Goal: Transaction & Acquisition: Purchase product/service

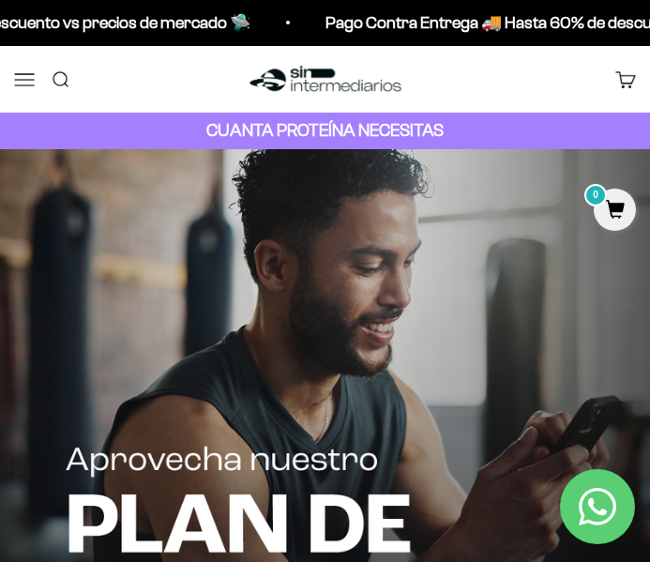
click at [0, 0] on link "Buscar" at bounding box center [0, 0] width 0 height 0
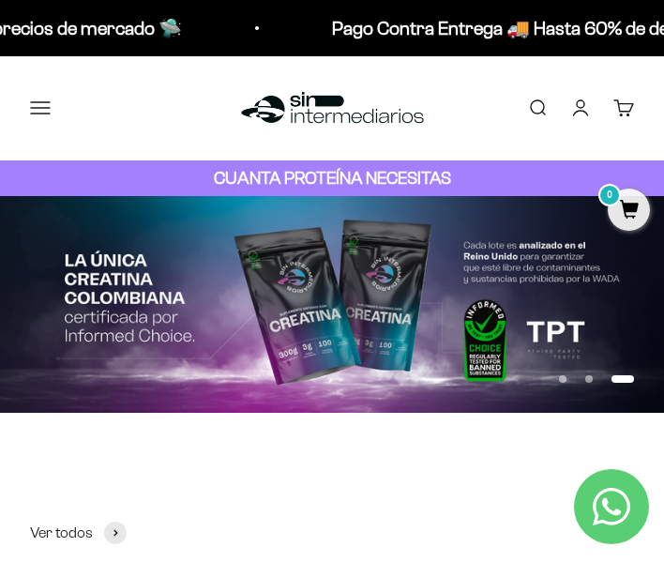
type input "creati"
click at [0, 0] on span "Creatina Monohidrato" at bounding box center [0, 0] width 0 height 0
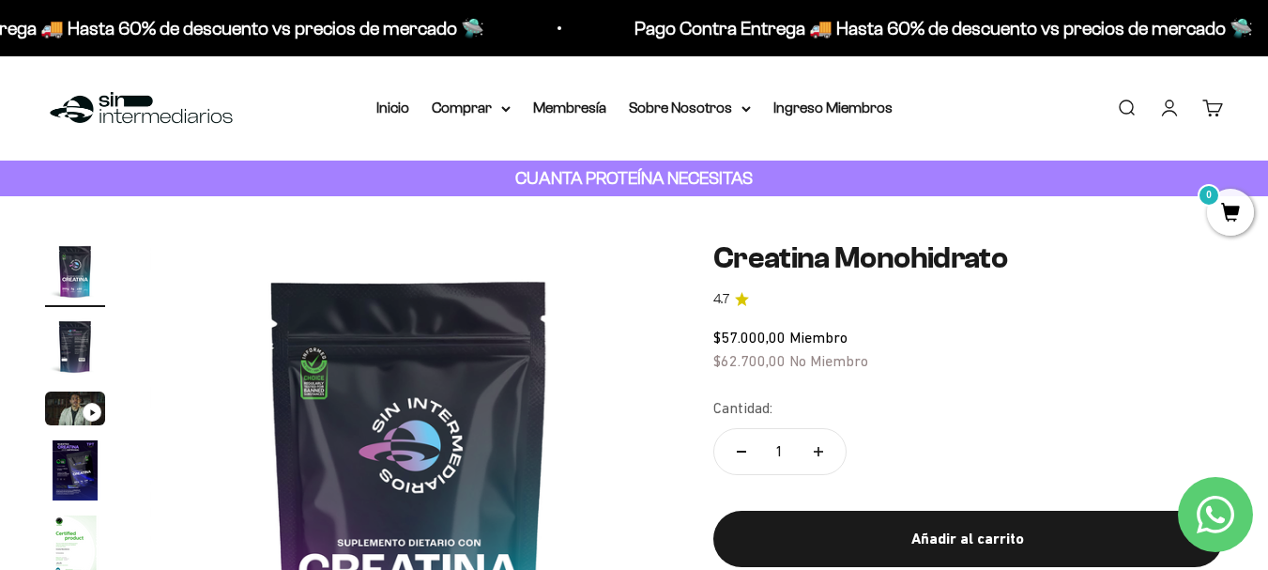
click at [1133, 101] on link "Buscar" at bounding box center [1126, 108] width 21 height 21
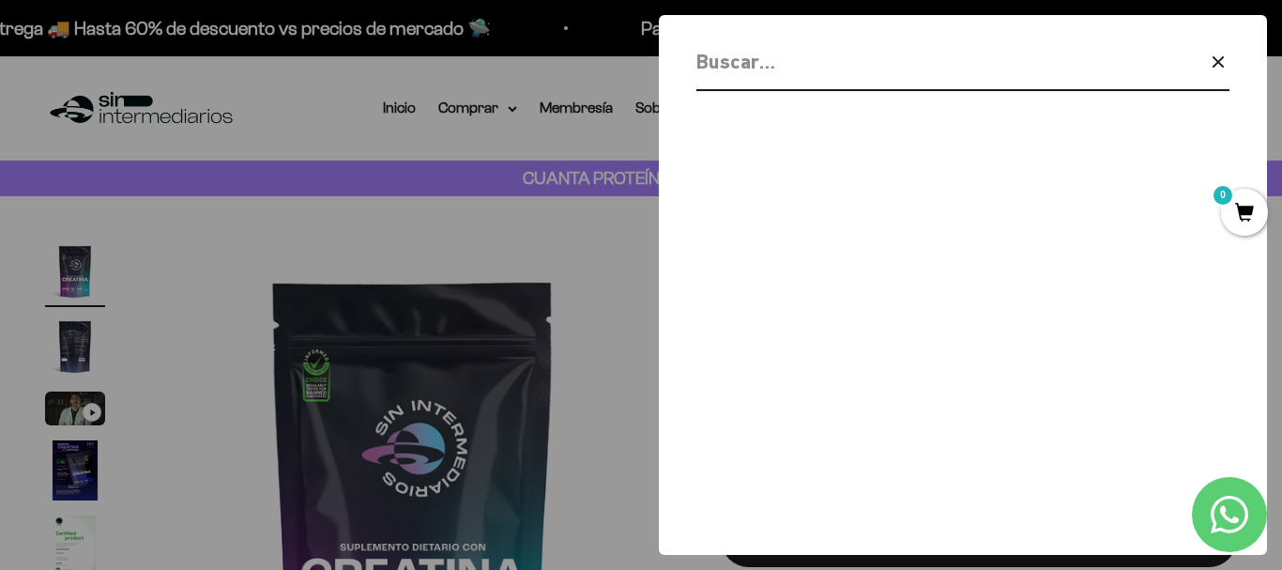
click at [779, 61] on input "Buscar" at bounding box center [914, 61] width 436 height 33
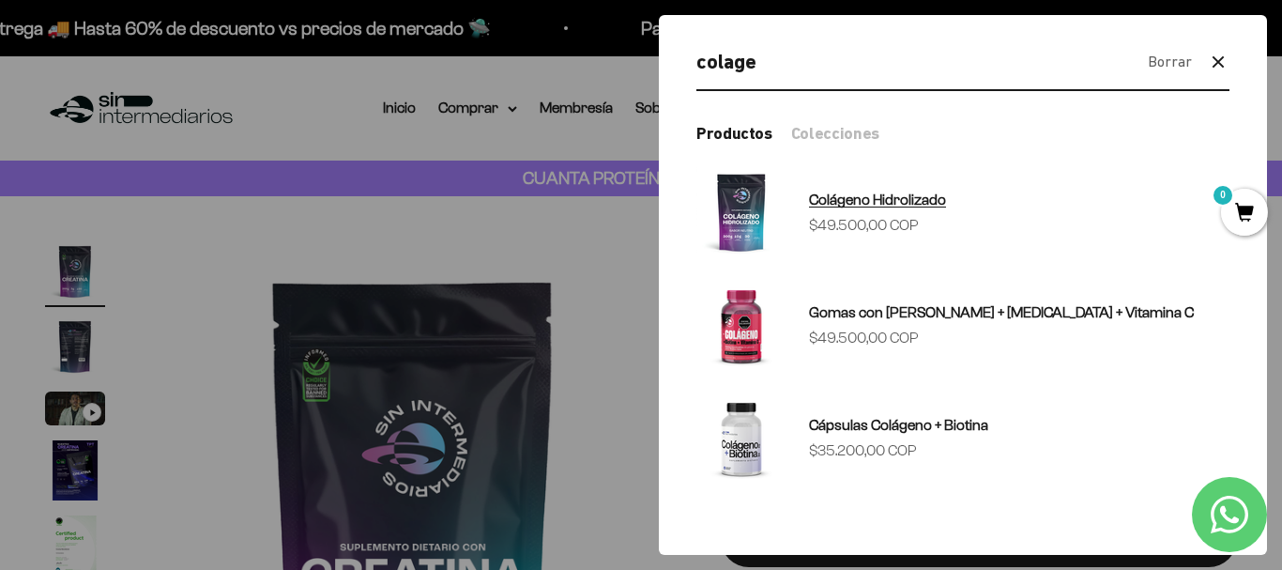
type input "colage"
click at [919, 214] on sale-price "Precio de oferta $49.500,00 COP" at bounding box center [864, 225] width 110 height 24
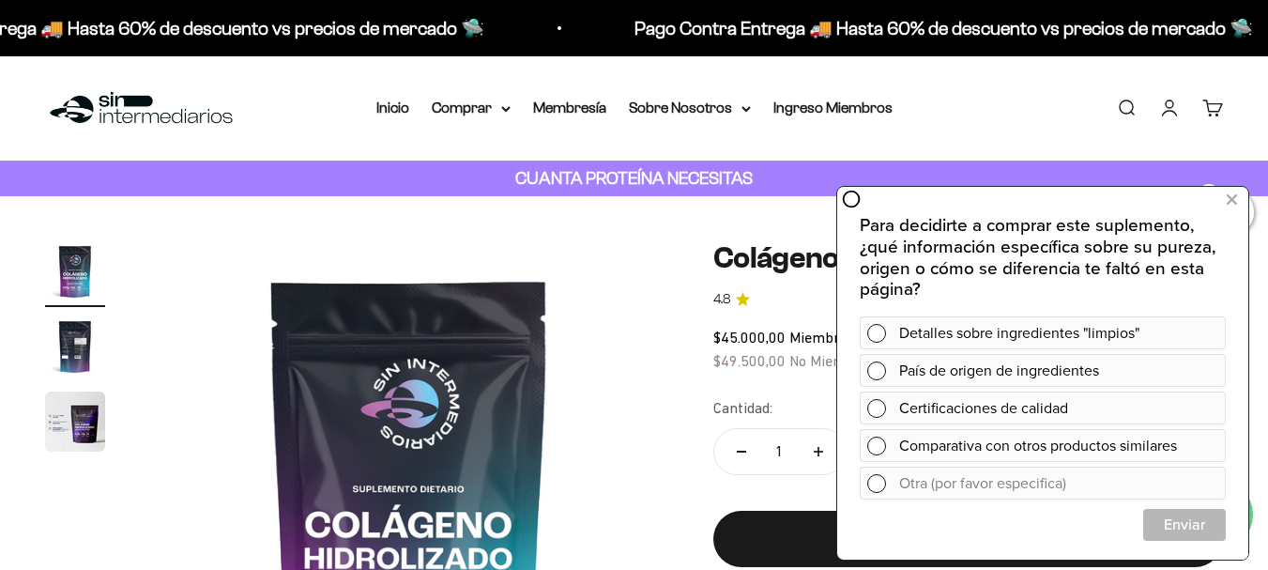
click at [282, 86] on div "Menú Buscar Inicio Comprar Proteínas Ver Todos Whey Iso Vegan Pancakes Pre-Entr…" at bounding box center [634, 108] width 1268 height 104
click at [651, 256] on img at bounding box center [409, 500] width 518 height 518
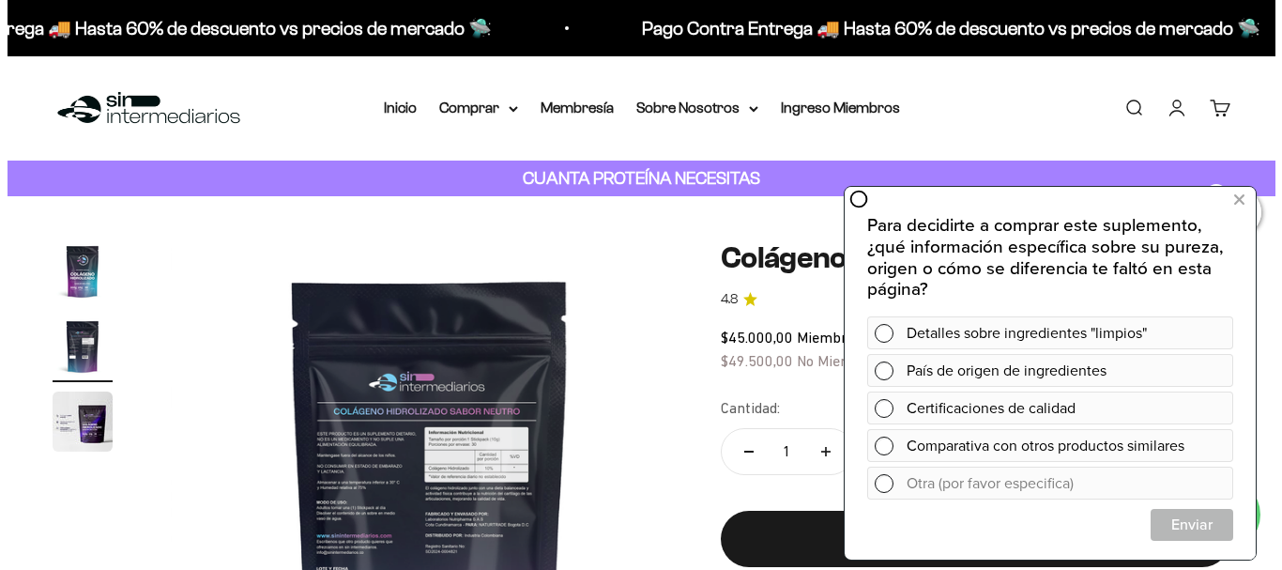
scroll to position [0, 529]
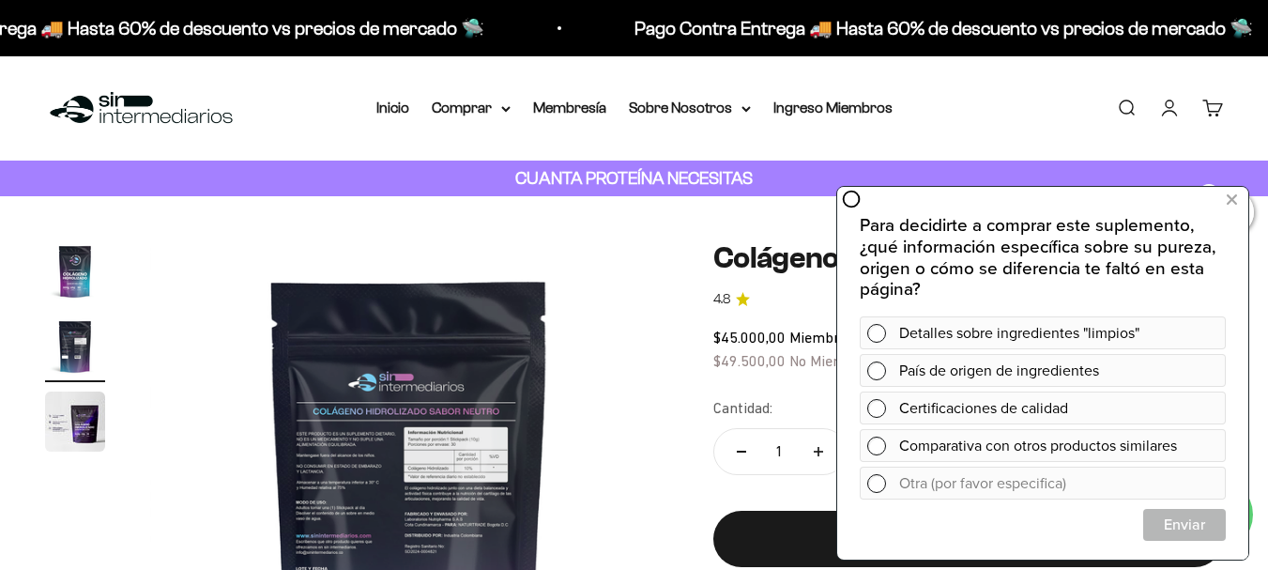
click at [808, 456] on button "Aumentar cantidad" at bounding box center [818, 451] width 54 height 45
type input "3"
click at [821, 542] on div "Añadir al carrito" at bounding box center [968, 538] width 435 height 24
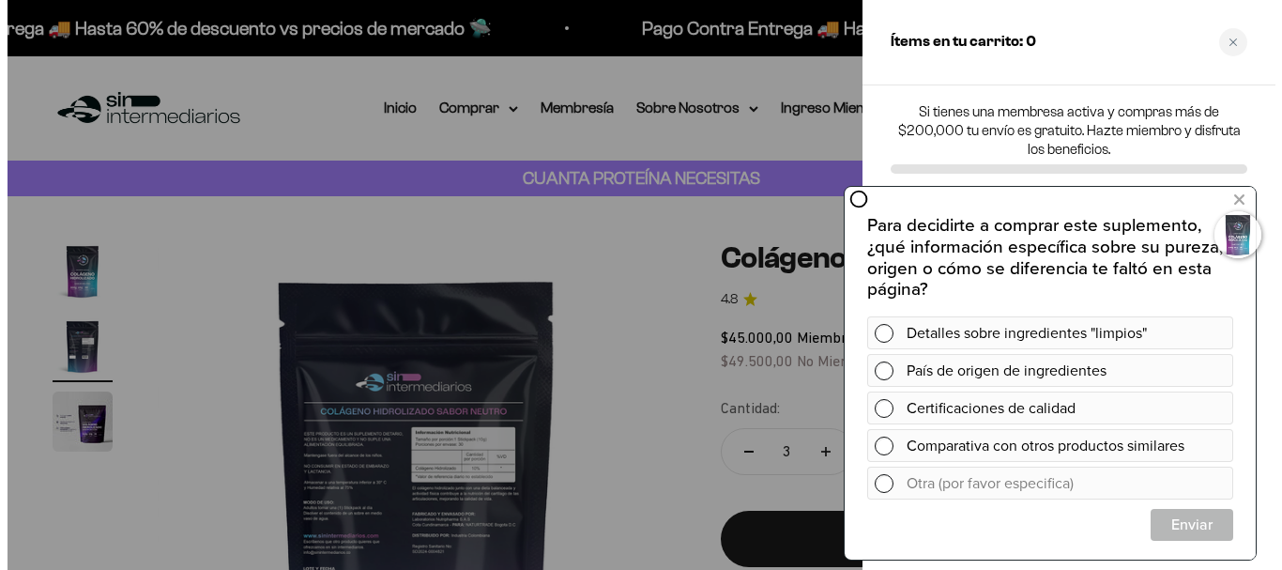
scroll to position [0, 537]
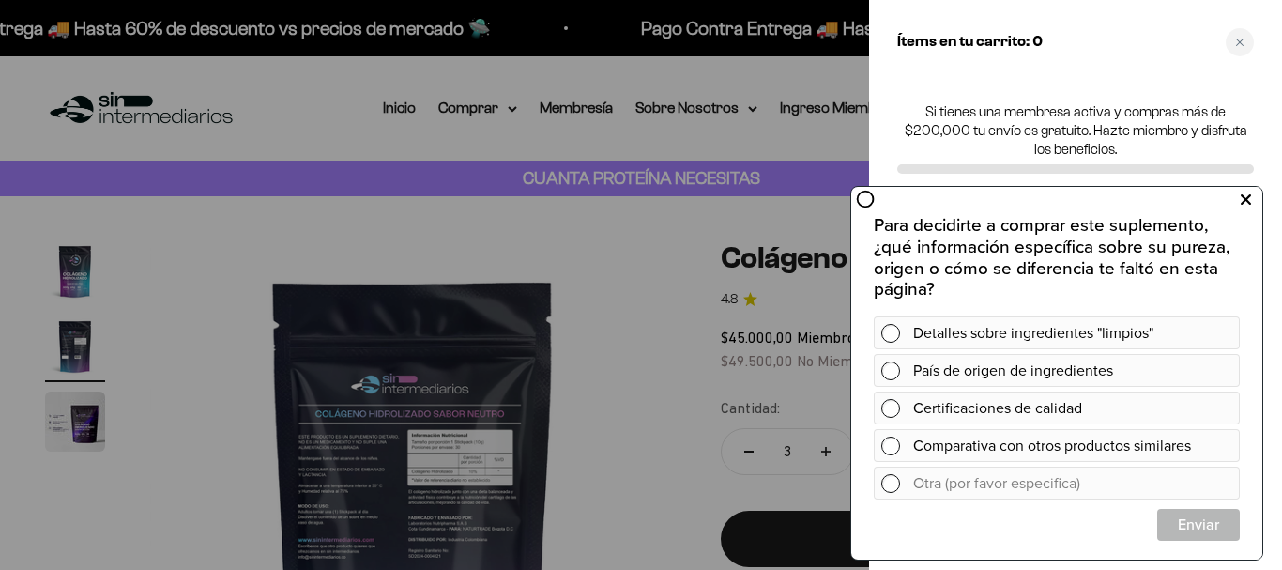
click at [1244, 195] on icon at bounding box center [1246, 200] width 10 height 24
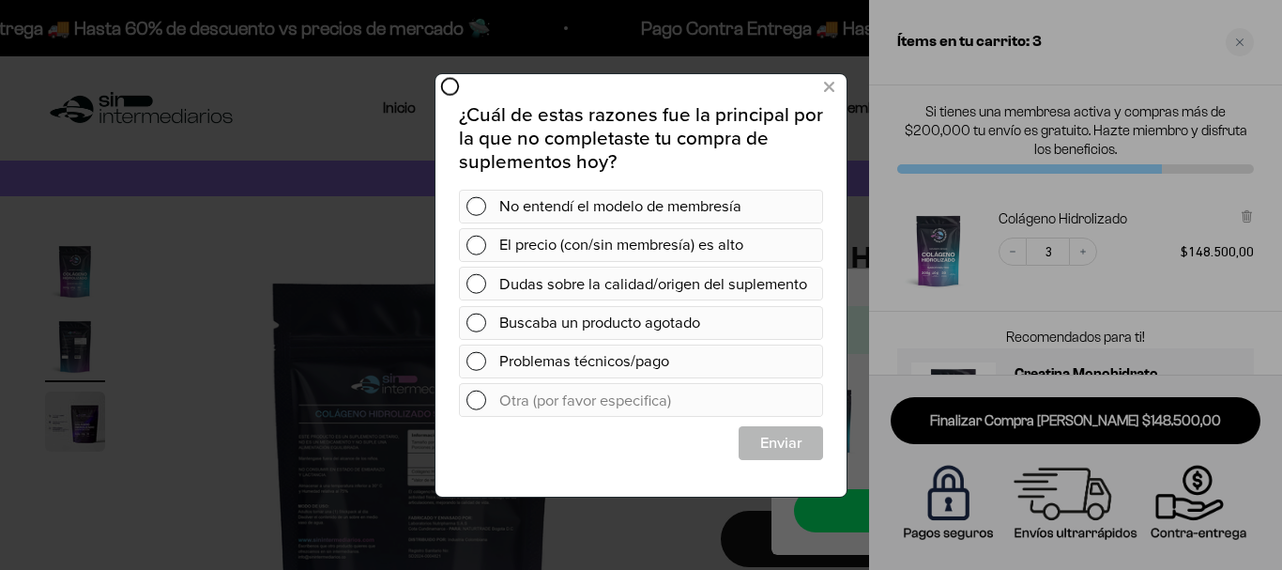
scroll to position [0, 0]
click at [827, 85] on icon at bounding box center [829, 86] width 10 height 25
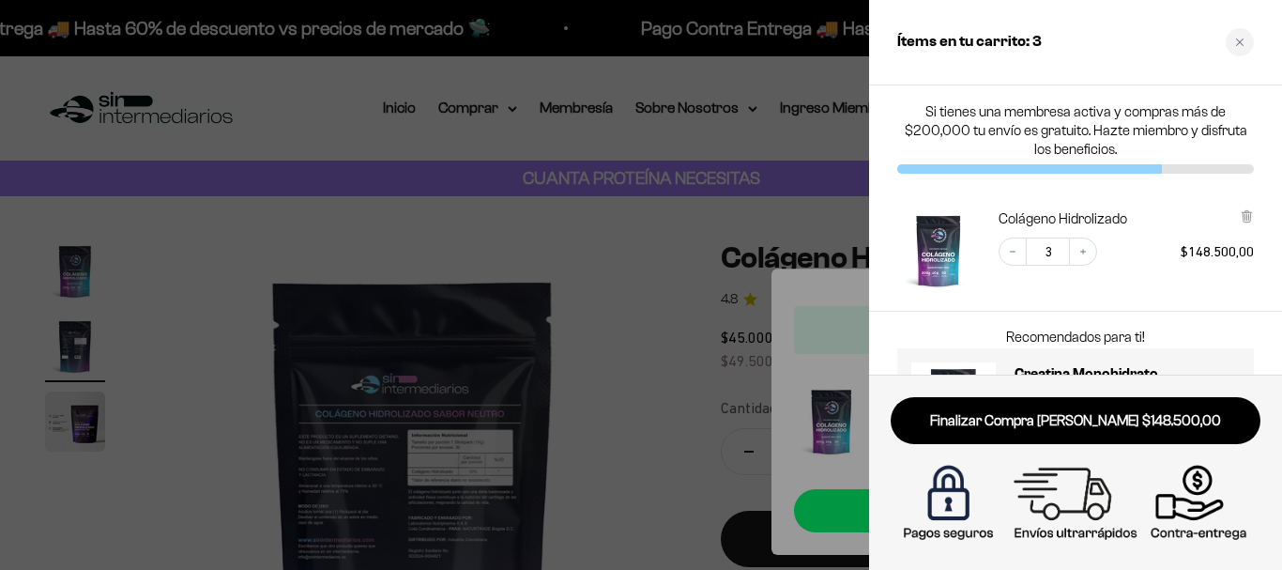
scroll to position [100, 0]
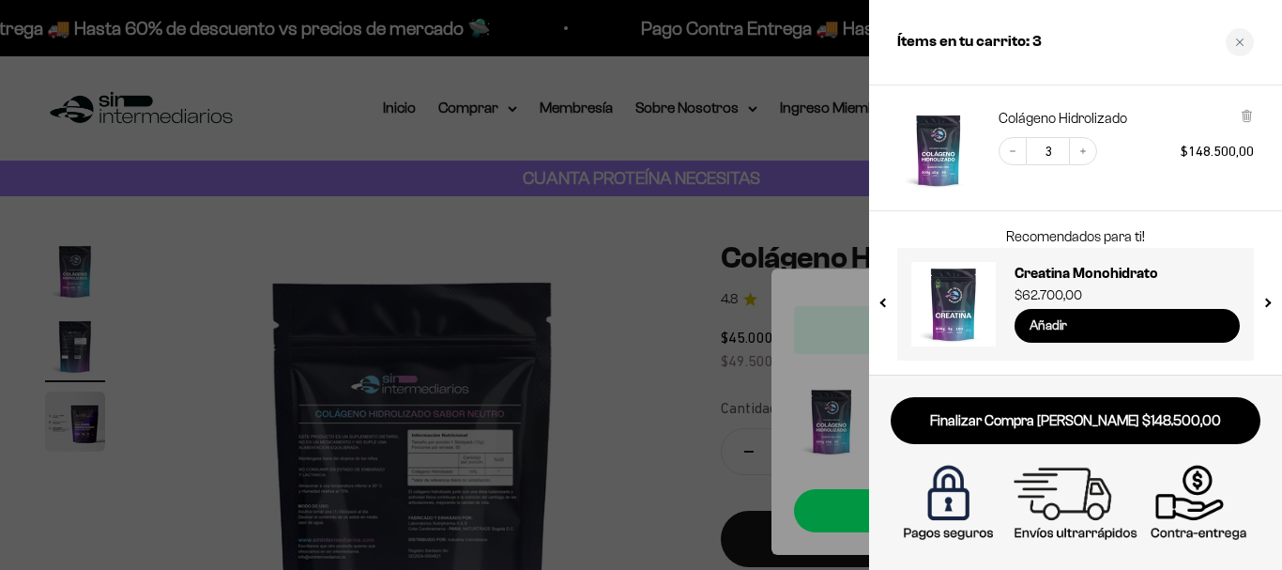
click at [1104, 330] on input "Añadir" at bounding box center [1127, 326] width 225 height 34
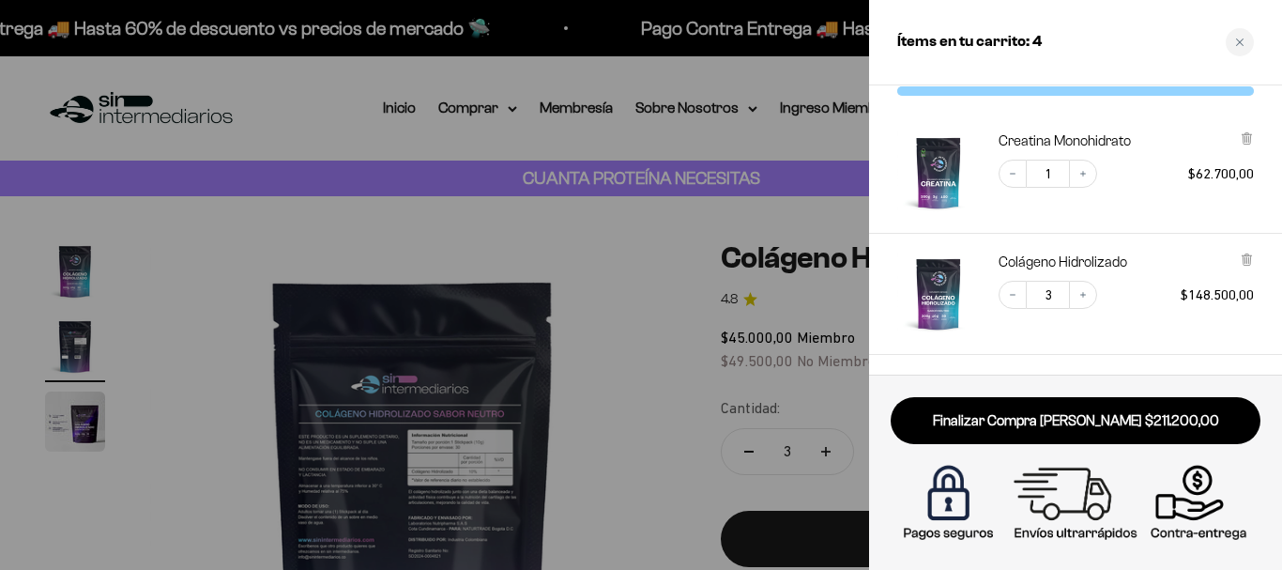
scroll to position [0, 0]
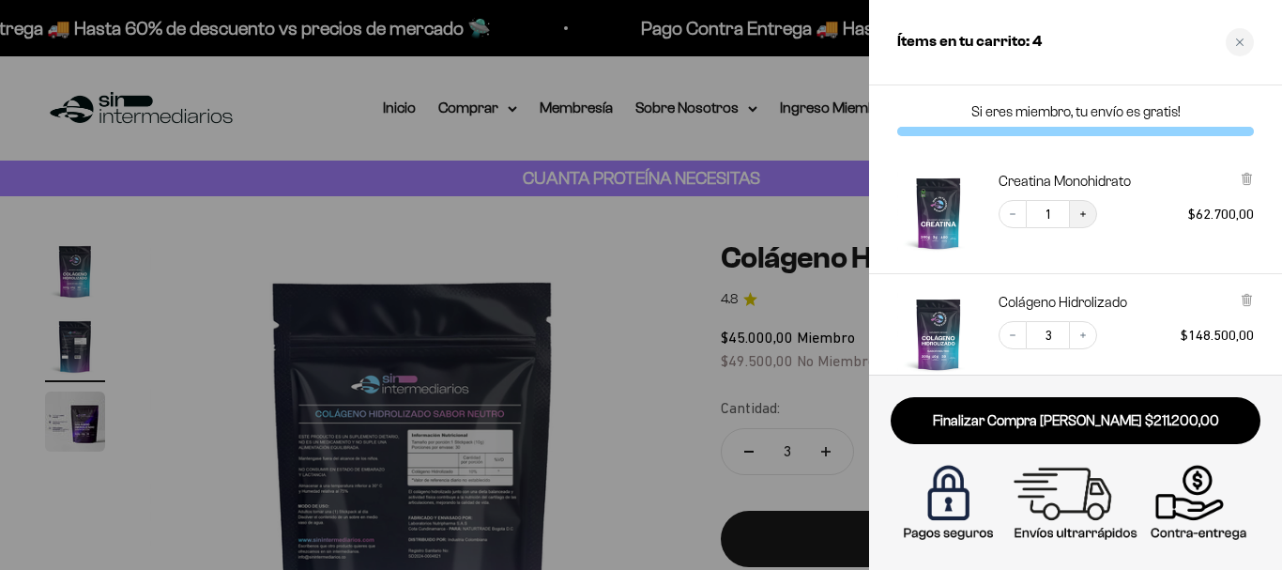
click at [1078, 211] on icon "Increase quantity" at bounding box center [1082, 213] width 11 height 11
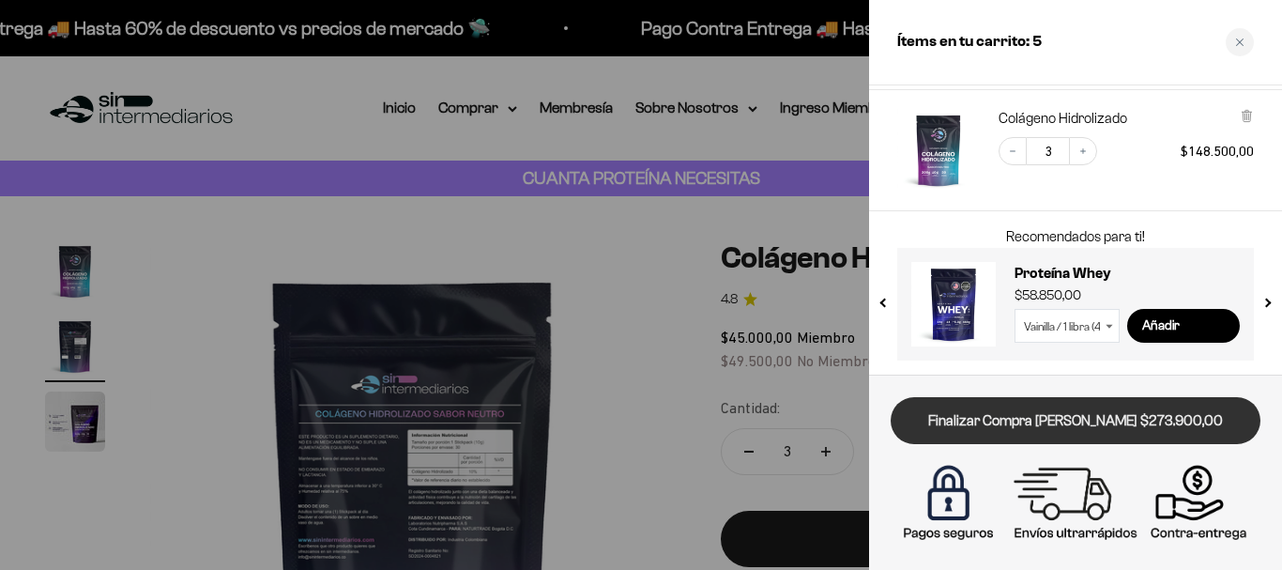
click at [1019, 424] on link "Finalizar Compra Segura $273.900,00" at bounding box center [1076, 421] width 370 height 48
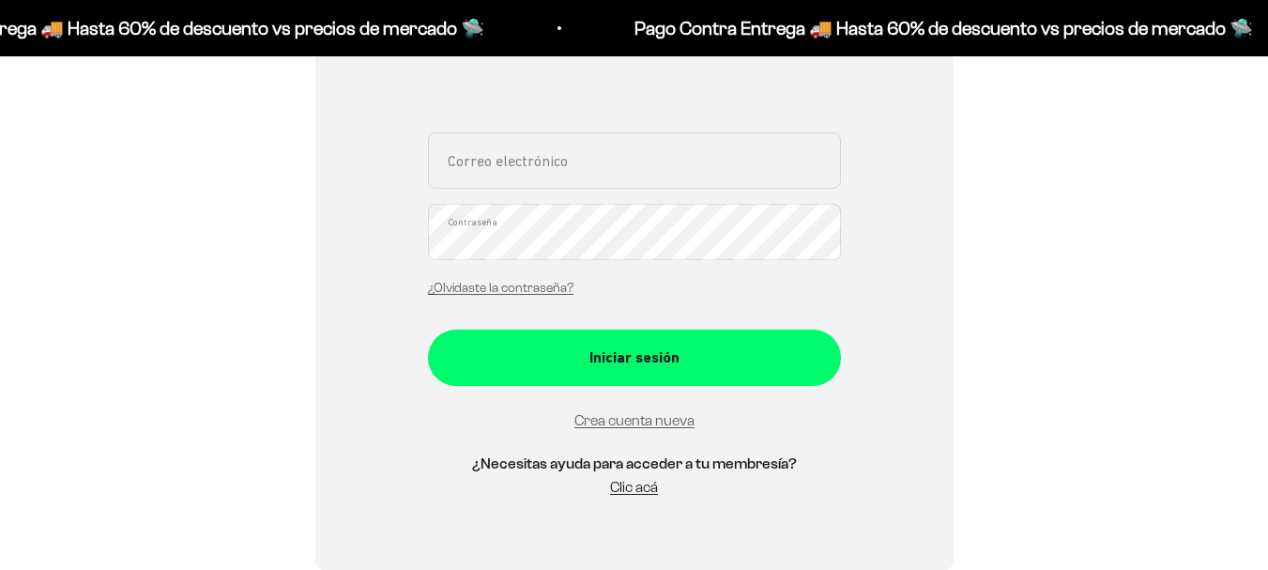
scroll to position [232, 0]
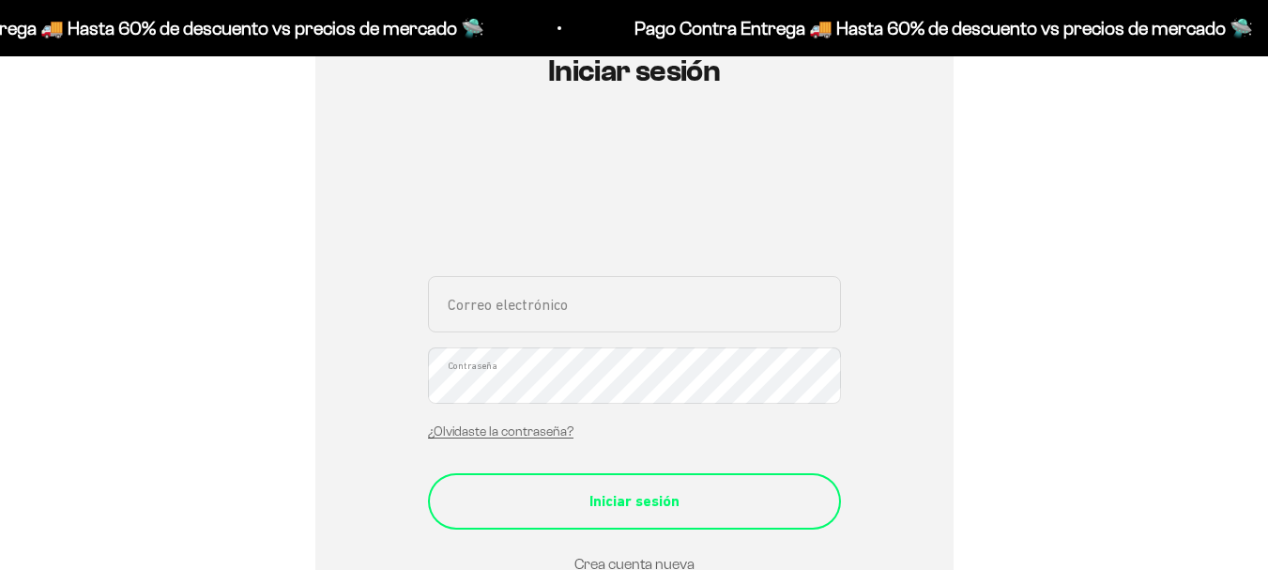
type input "sandrazambra1405@hotmail.com"
click at [635, 513] on div "Iniciar sesión" at bounding box center [634, 501] width 338 height 24
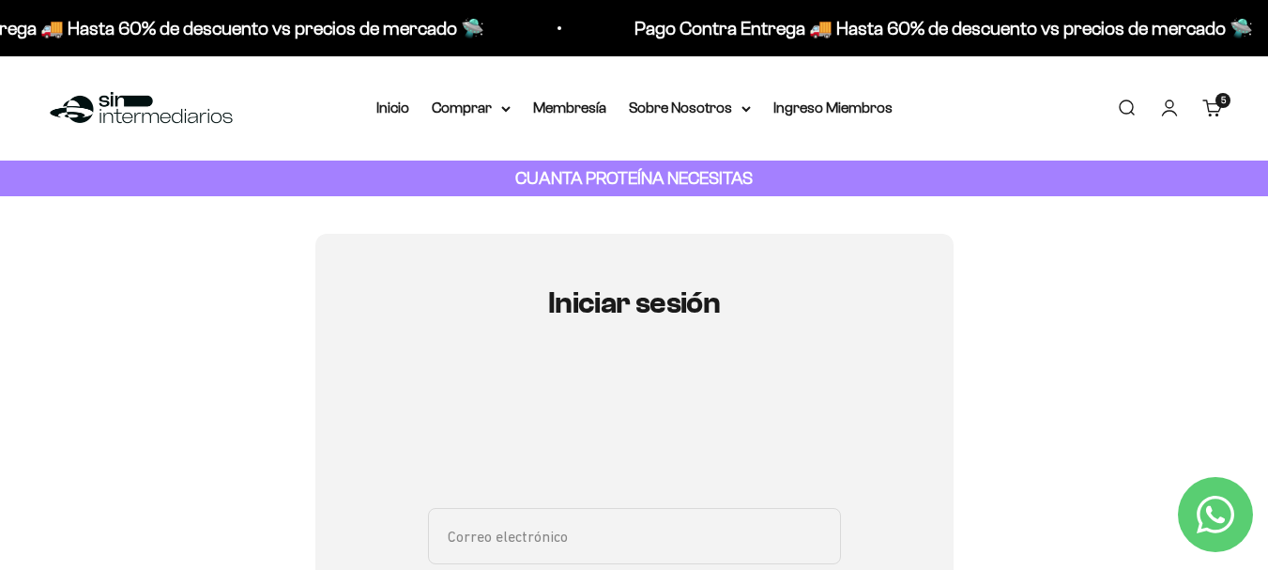
type input "[EMAIL_ADDRESS][DOMAIN_NAME]"
drag, startPoint x: 0, startPoint y: 0, endPoint x: 666, endPoint y: 523, distance: 846.9
click at [666, 523] on input "[EMAIL_ADDRESS][DOMAIN_NAME]" at bounding box center [634, 536] width 413 height 56
